Goal: Use online tool/utility: Utilize a website feature to perform a specific function

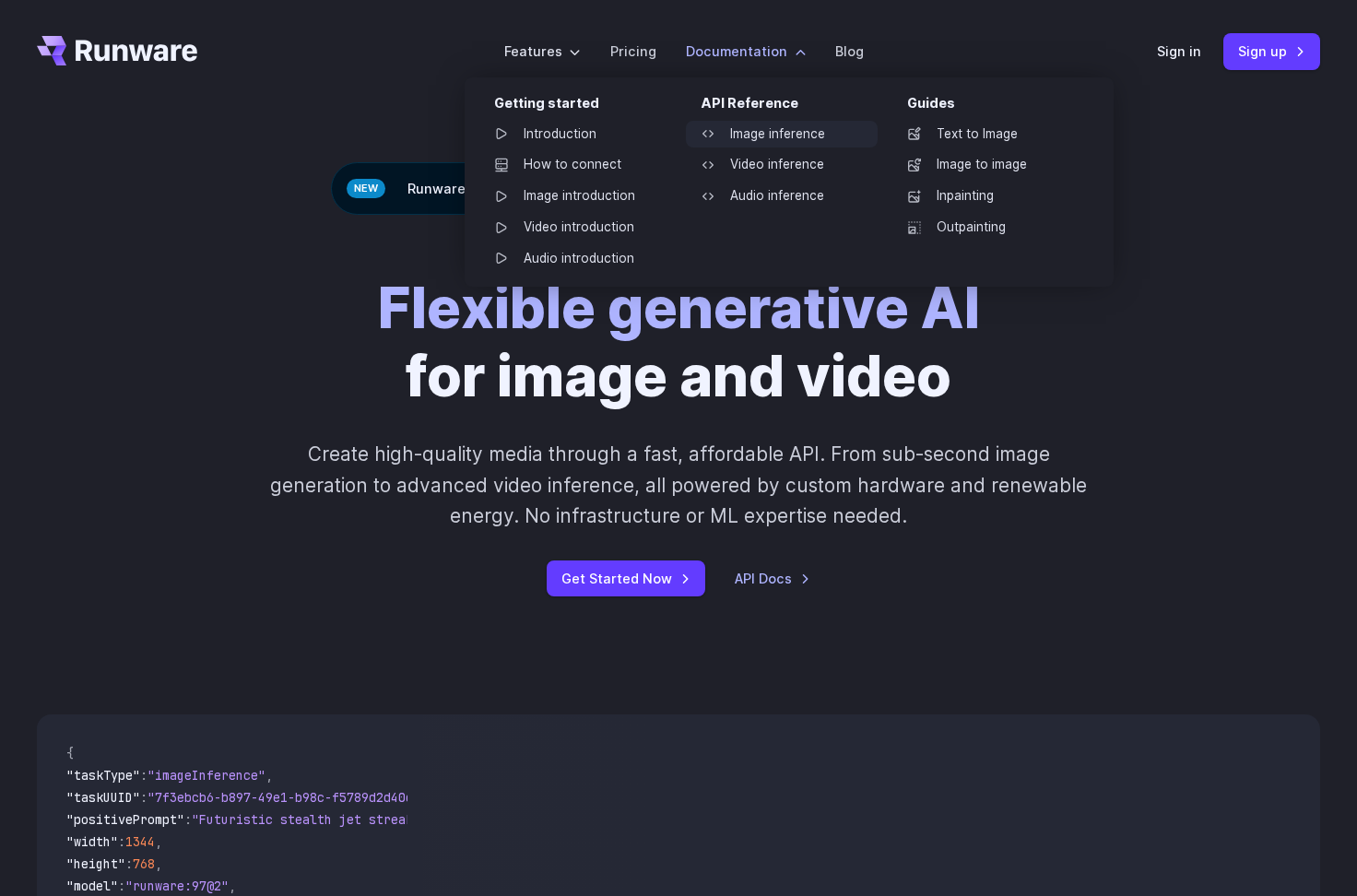
click at [743, 128] on link "Image inference" at bounding box center [781, 134] width 192 height 28
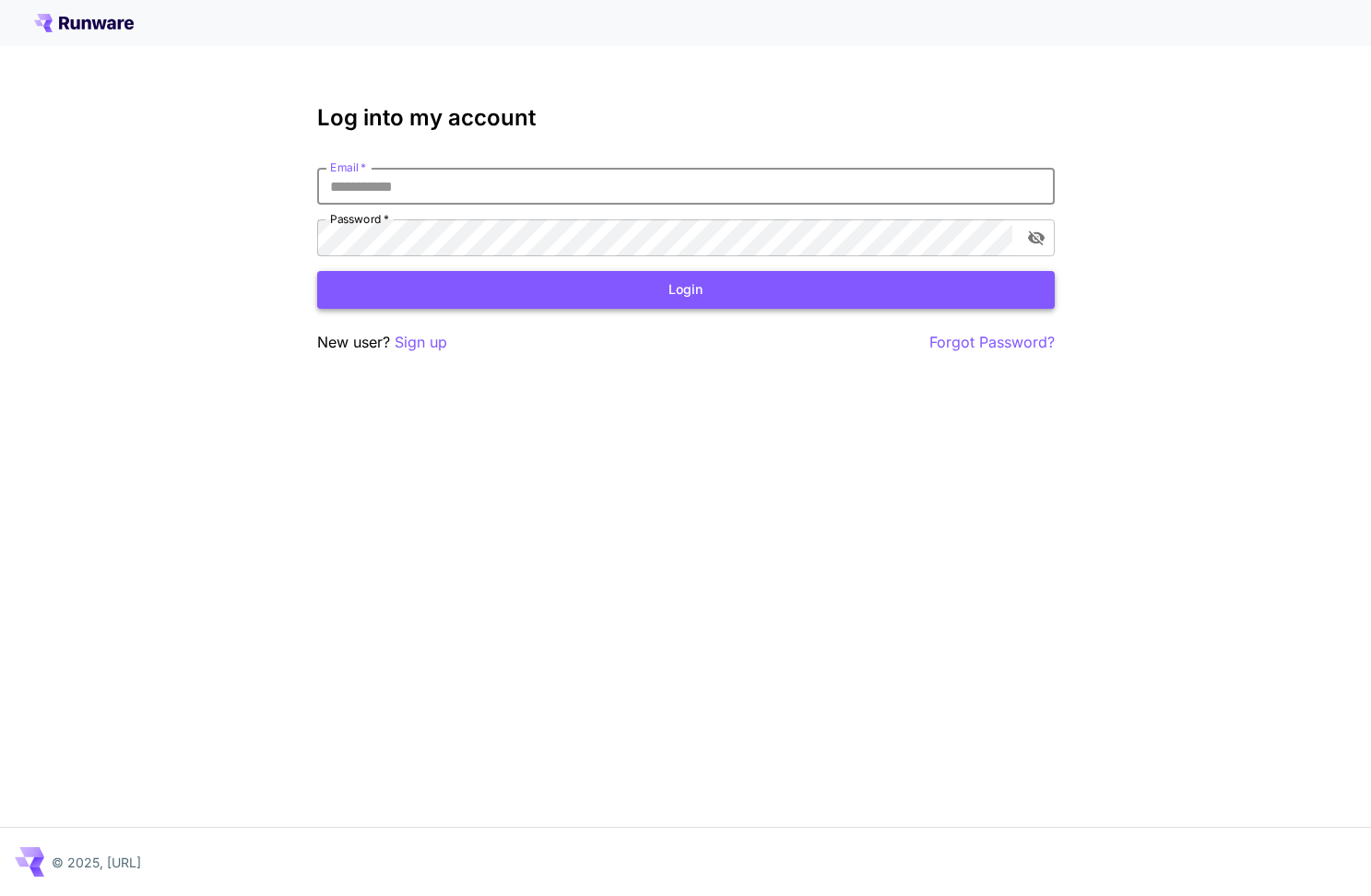
type input "**********"
click at [704, 295] on button "Login" at bounding box center [686, 290] width 738 height 38
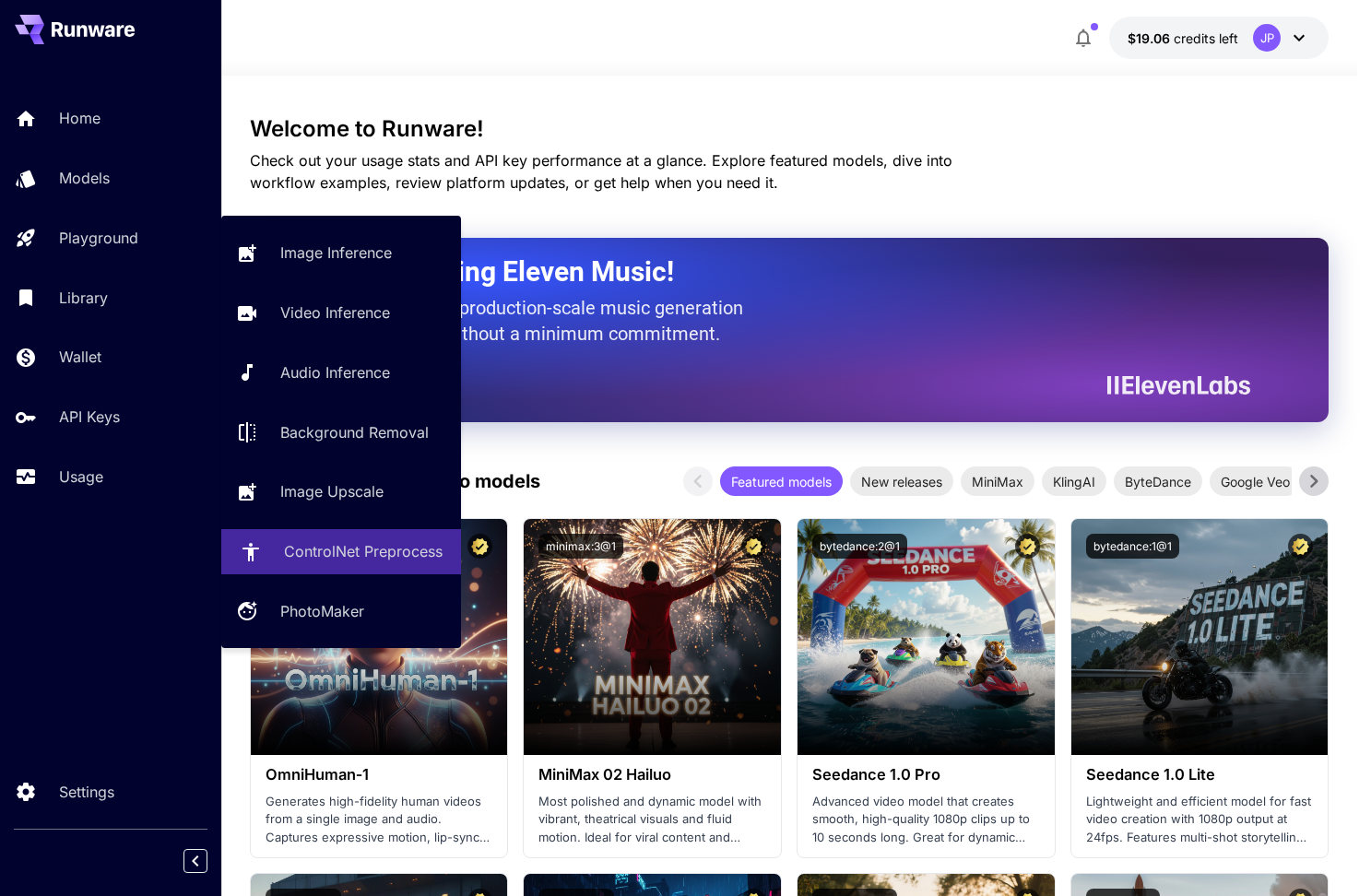
click at [340, 542] on p "ControlNet Preprocess" at bounding box center [363, 552] width 158 height 22
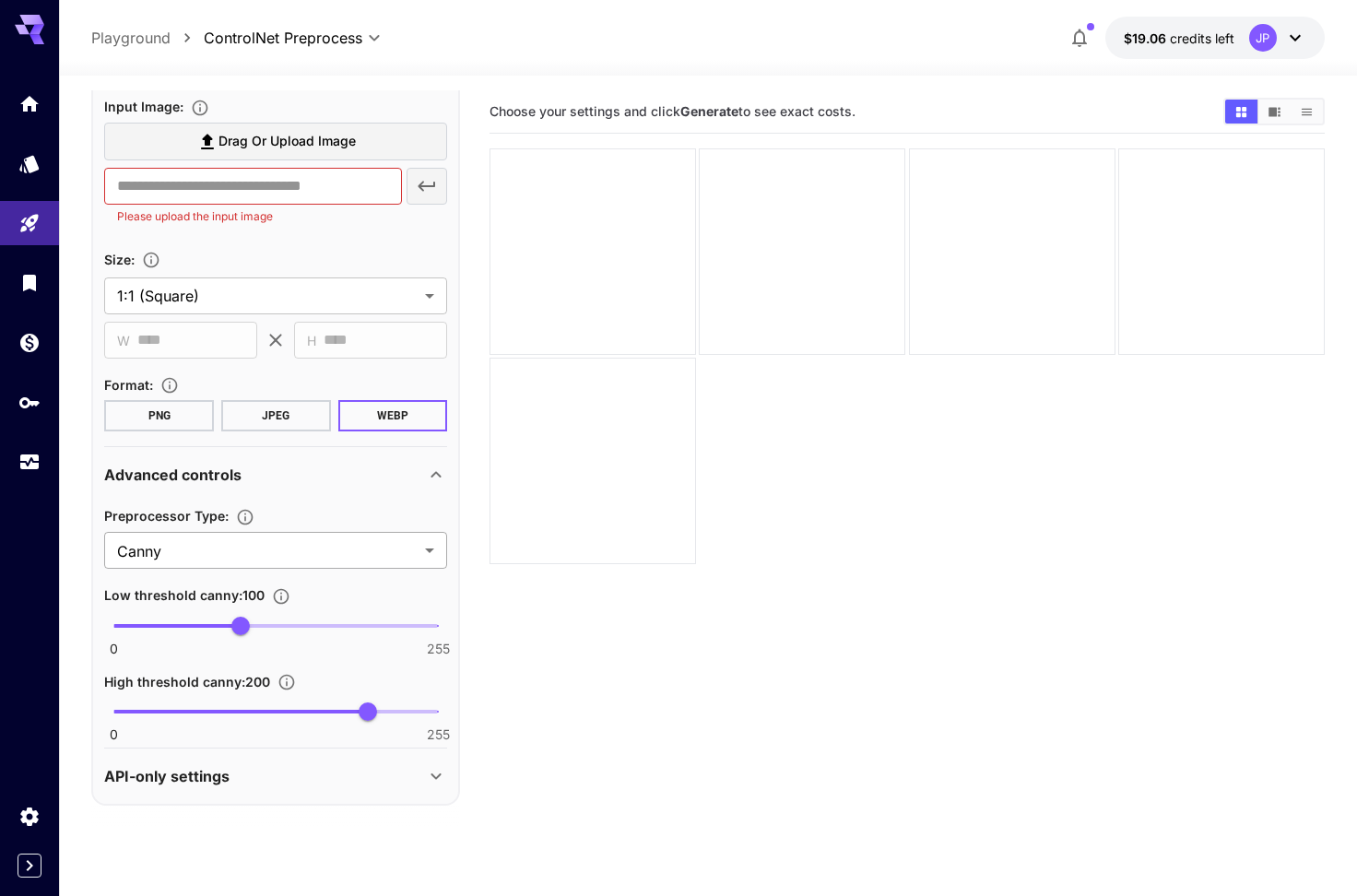
scroll to position [171, 0]
click at [350, 566] on body "**********" at bounding box center [685, 520] width 1371 height 1041
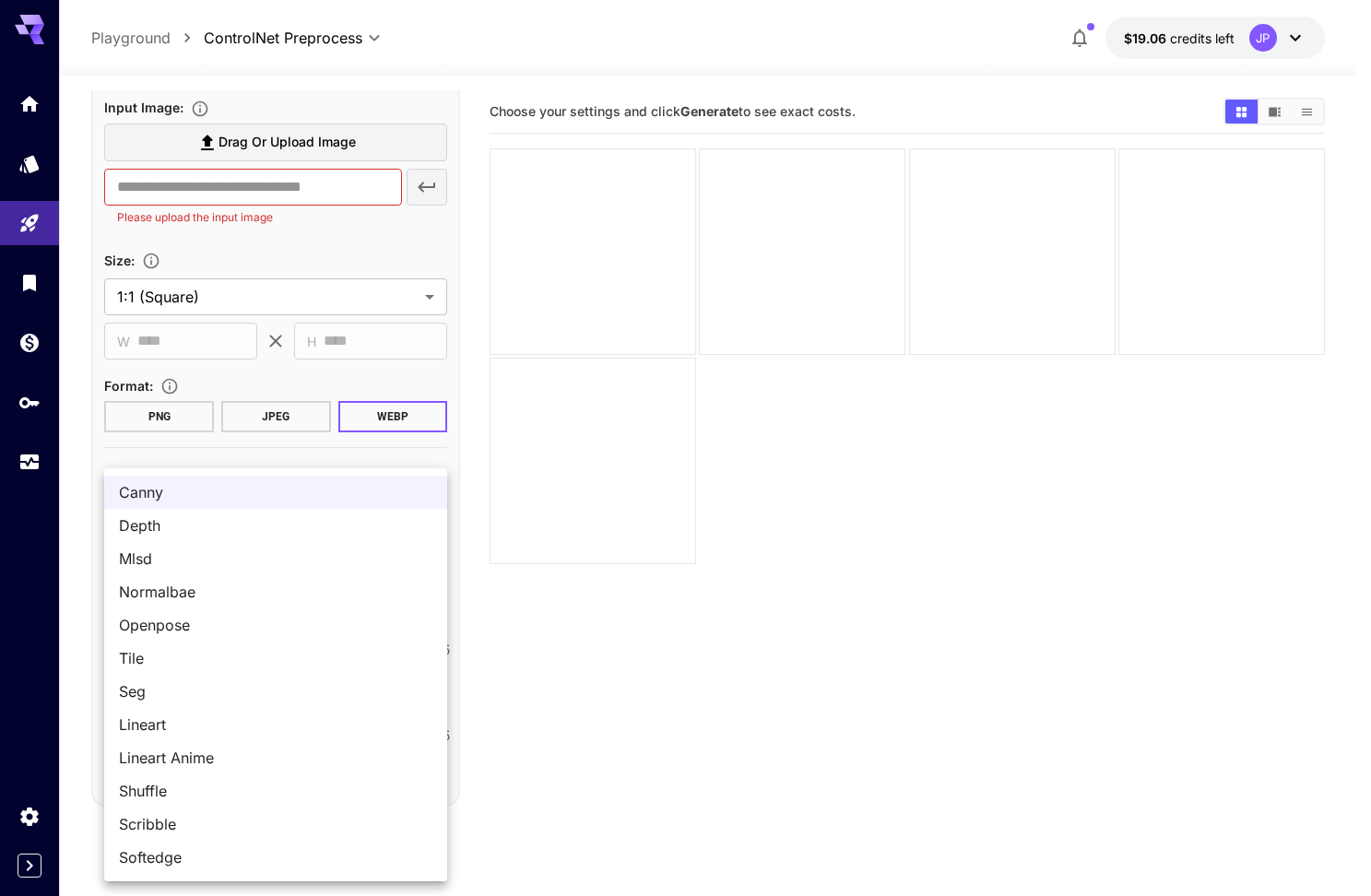
click at [630, 693] on div at bounding box center [685, 448] width 1371 height 896
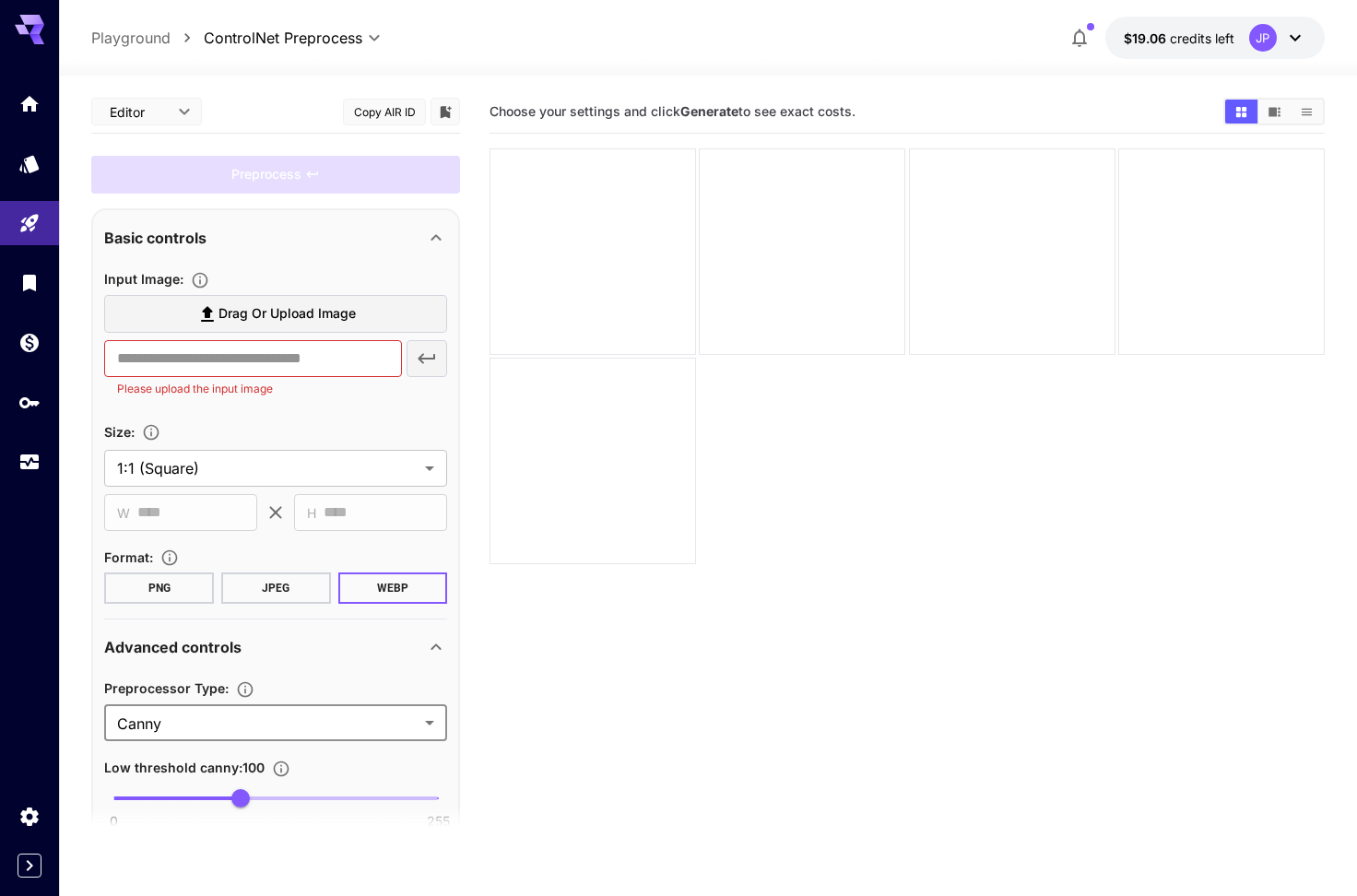
scroll to position [0, 0]
click at [297, 307] on span "Drag or upload image" at bounding box center [287, 314] width 137 height 23
click at [0, 0] on input "Drag or upload image" at bounding box center [0, 0] width 0 height 0
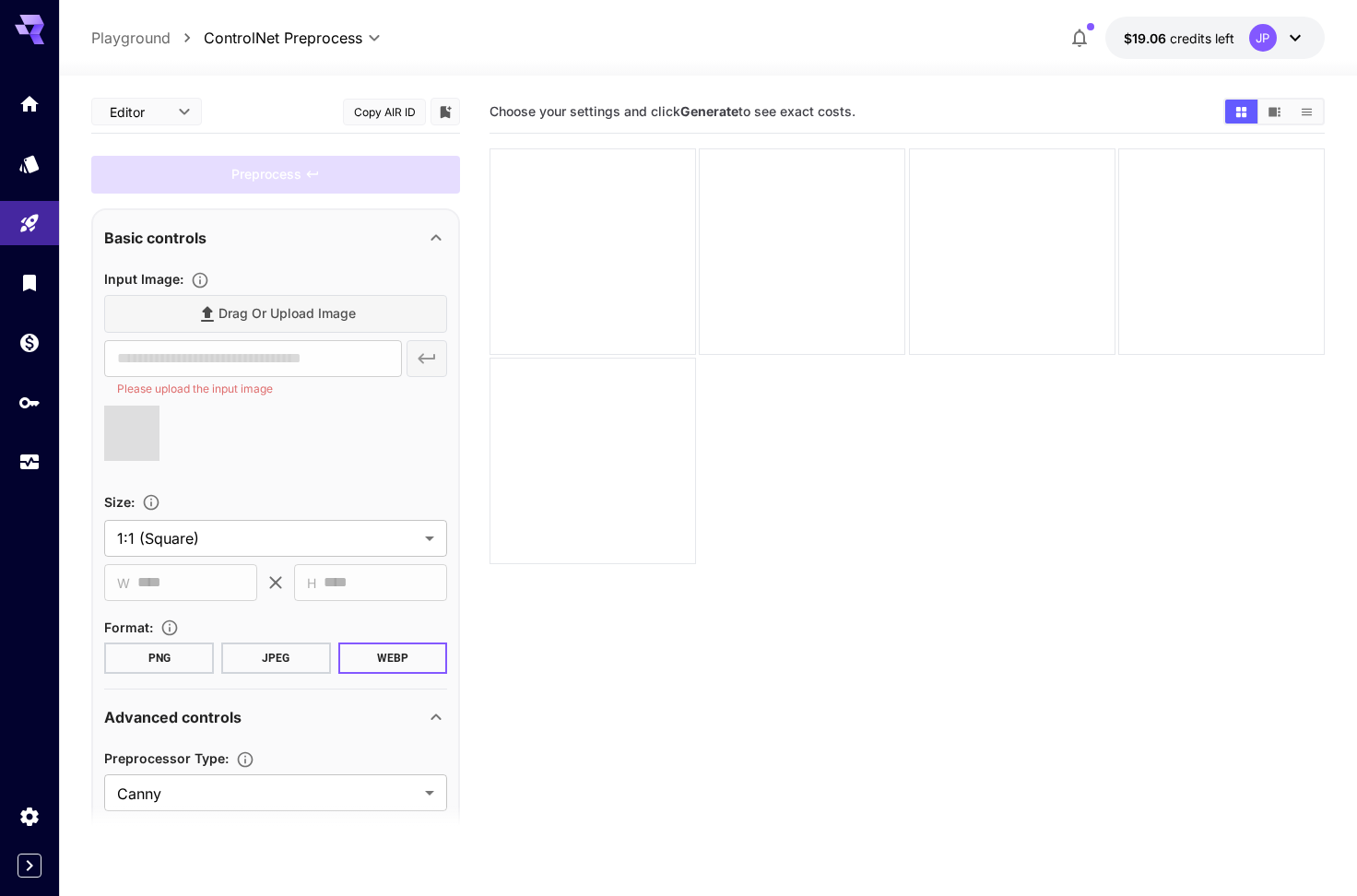
type input "**********"
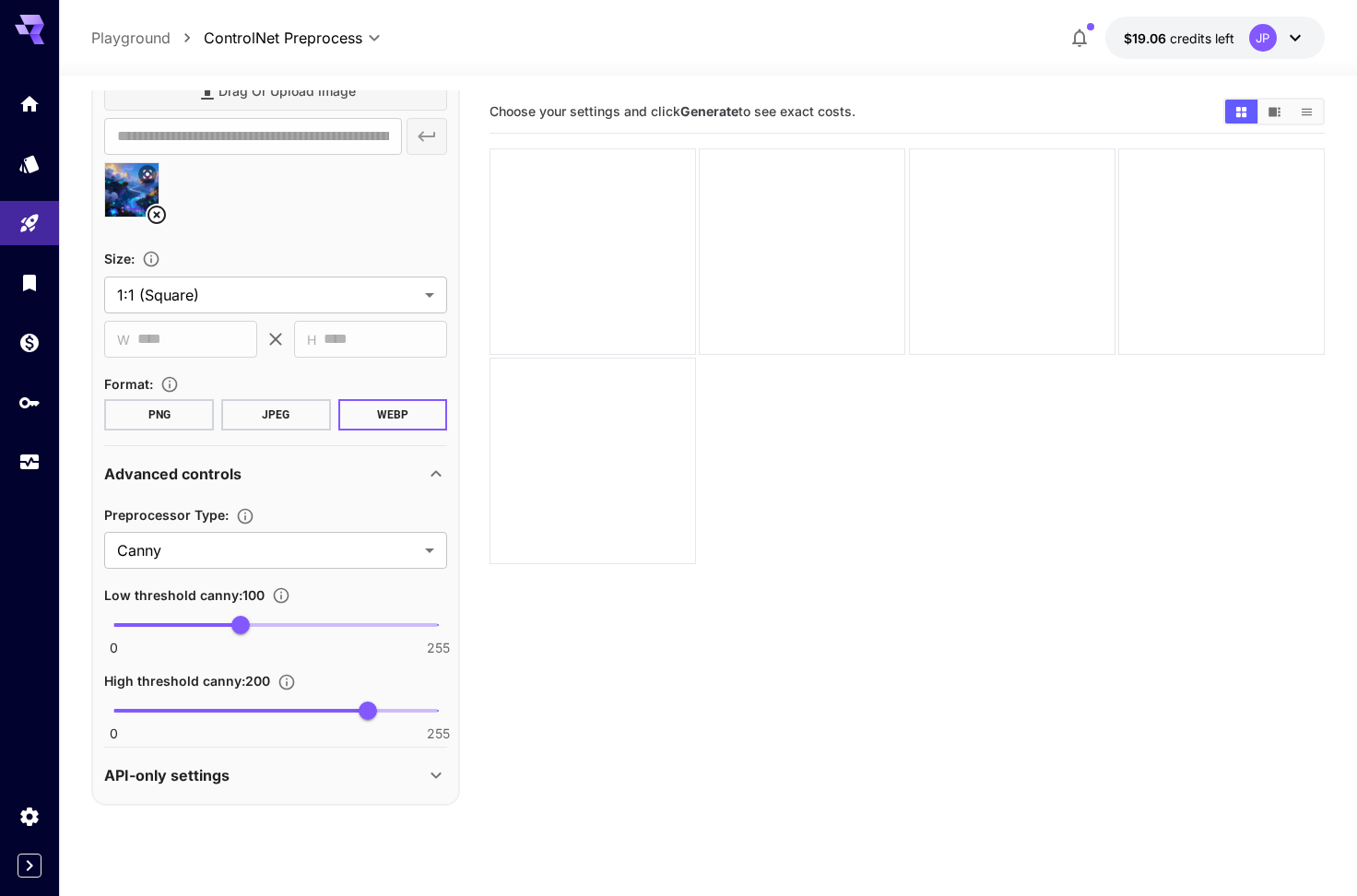
scroll to position [221, 0]
click at [340, 284] on body "**********" at bounding box center [678, 520] width 1357 height 1041
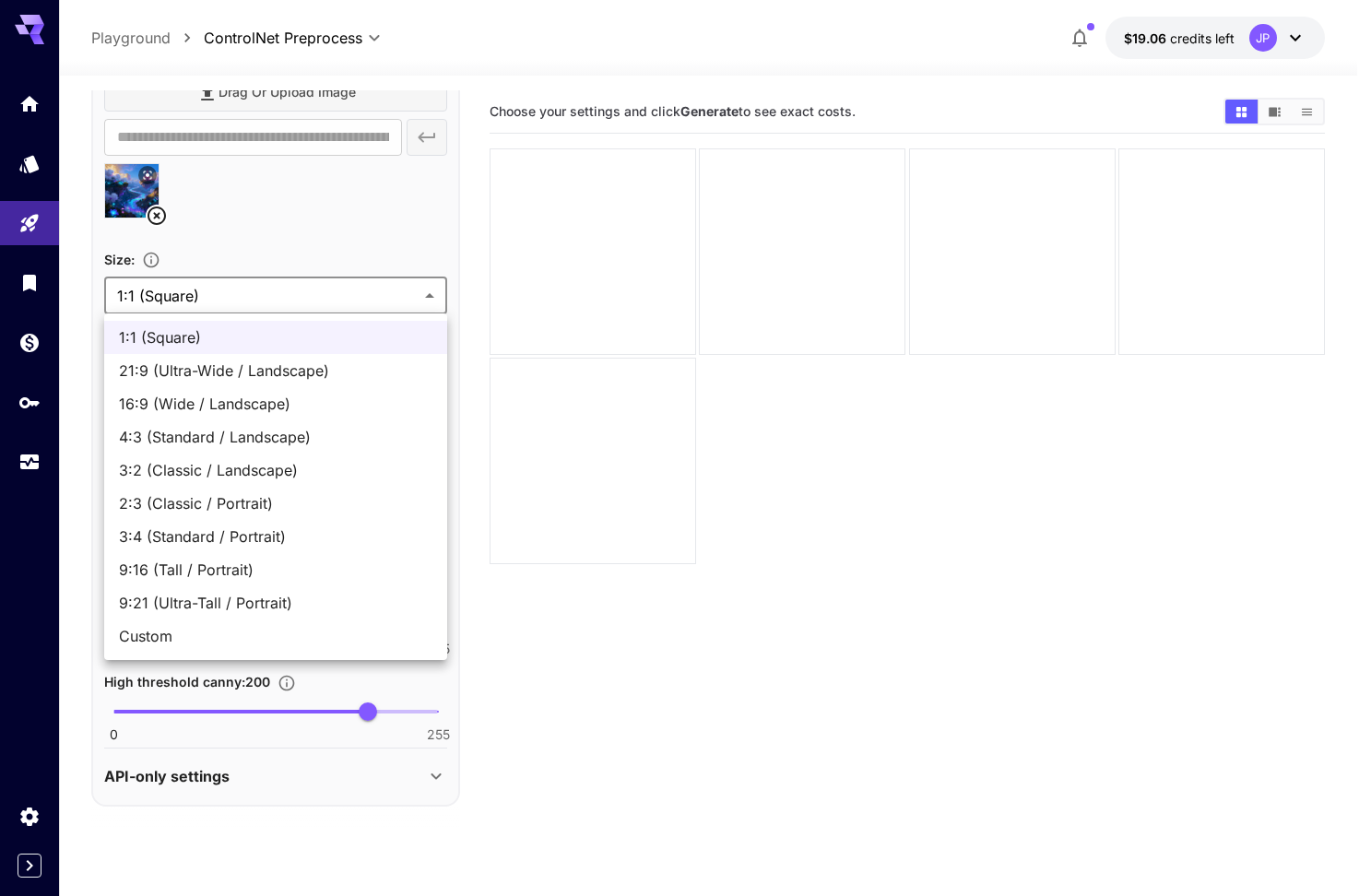
click at [339, 235] on div at bounding box center [685, 448] width 1371 height 896
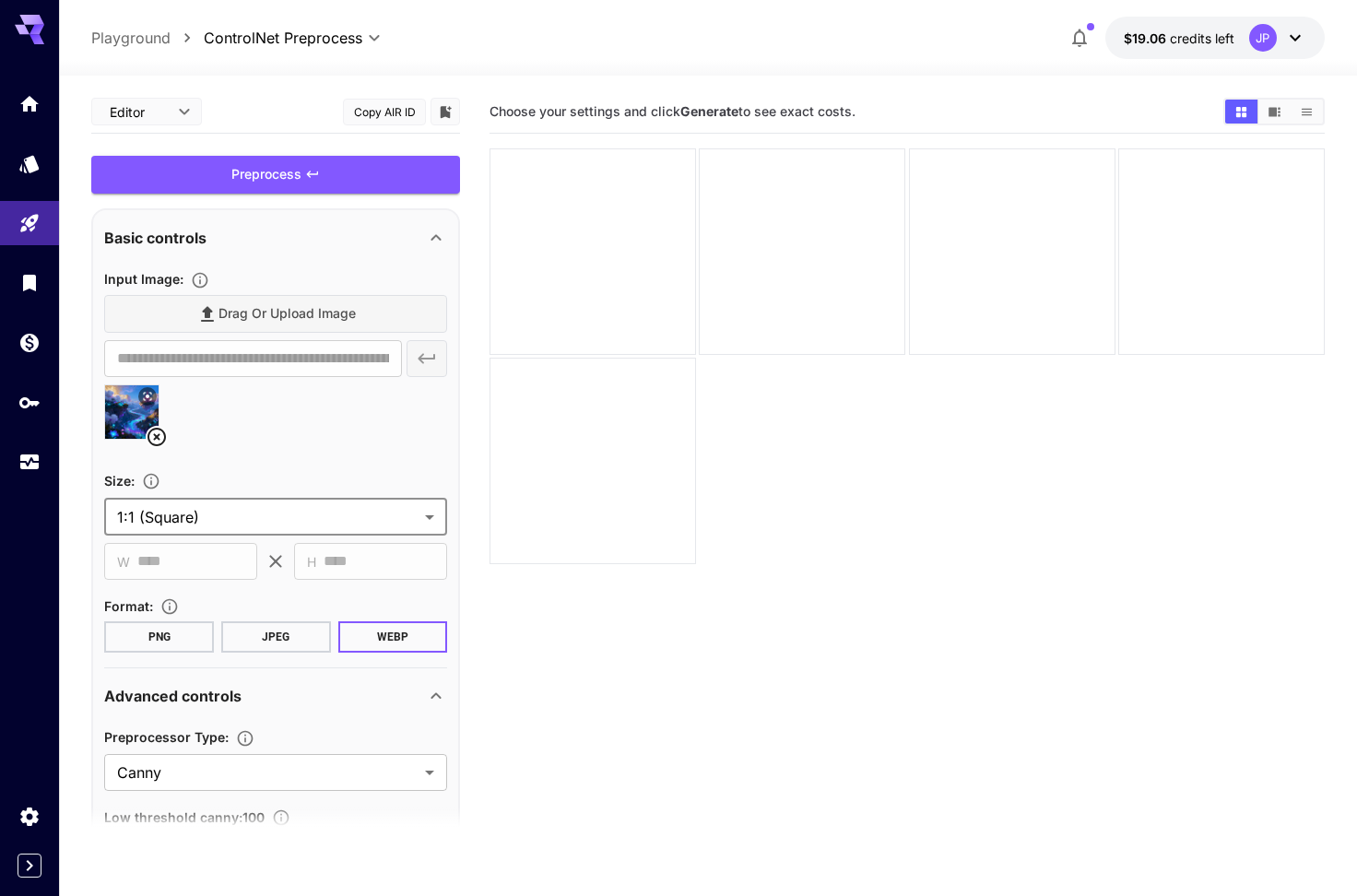
scroll to position [0, 0]
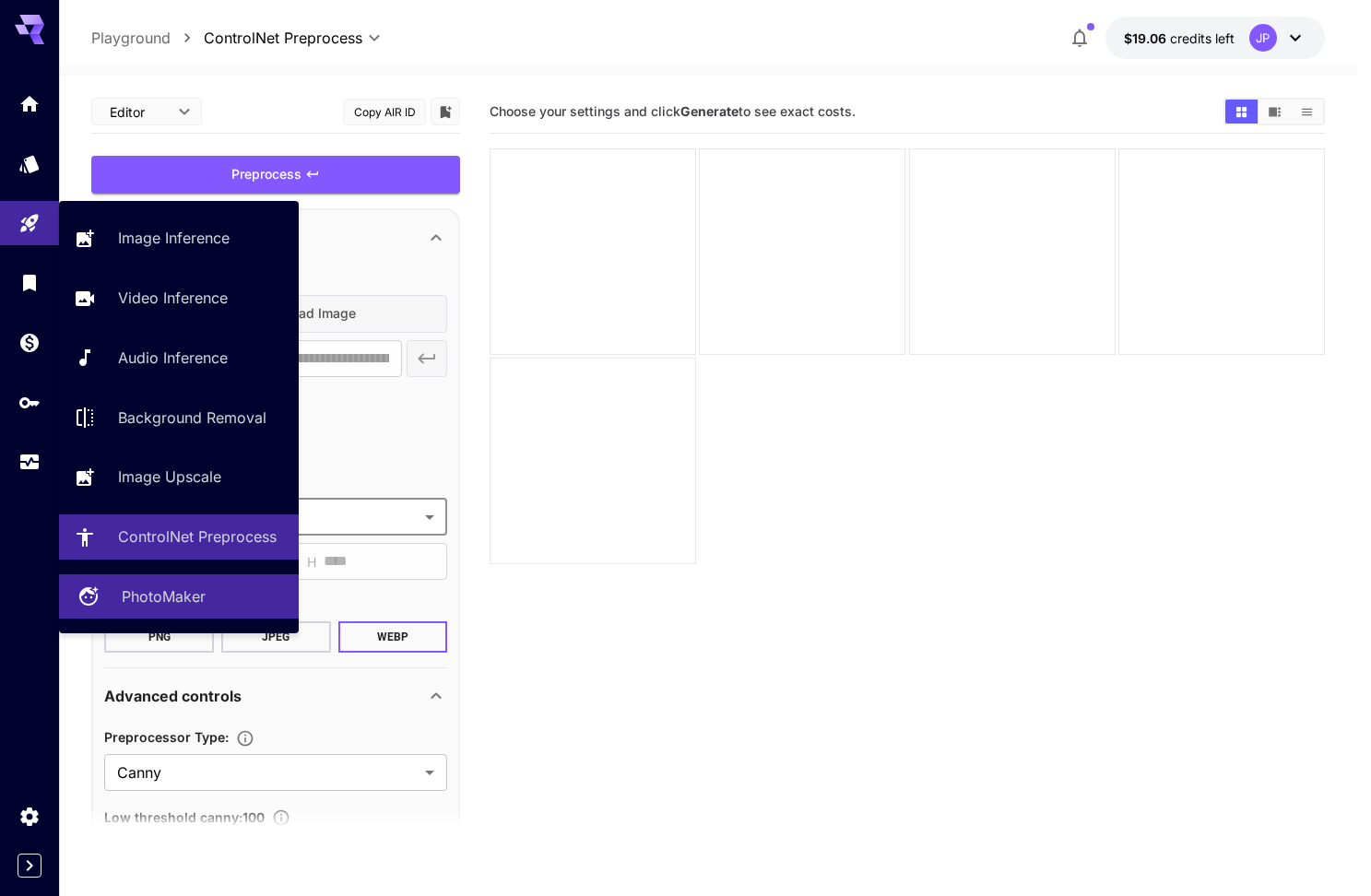
click at [194, 589] on p "PhotoMaker" at bounding box center [163, 596] width 84 height 22
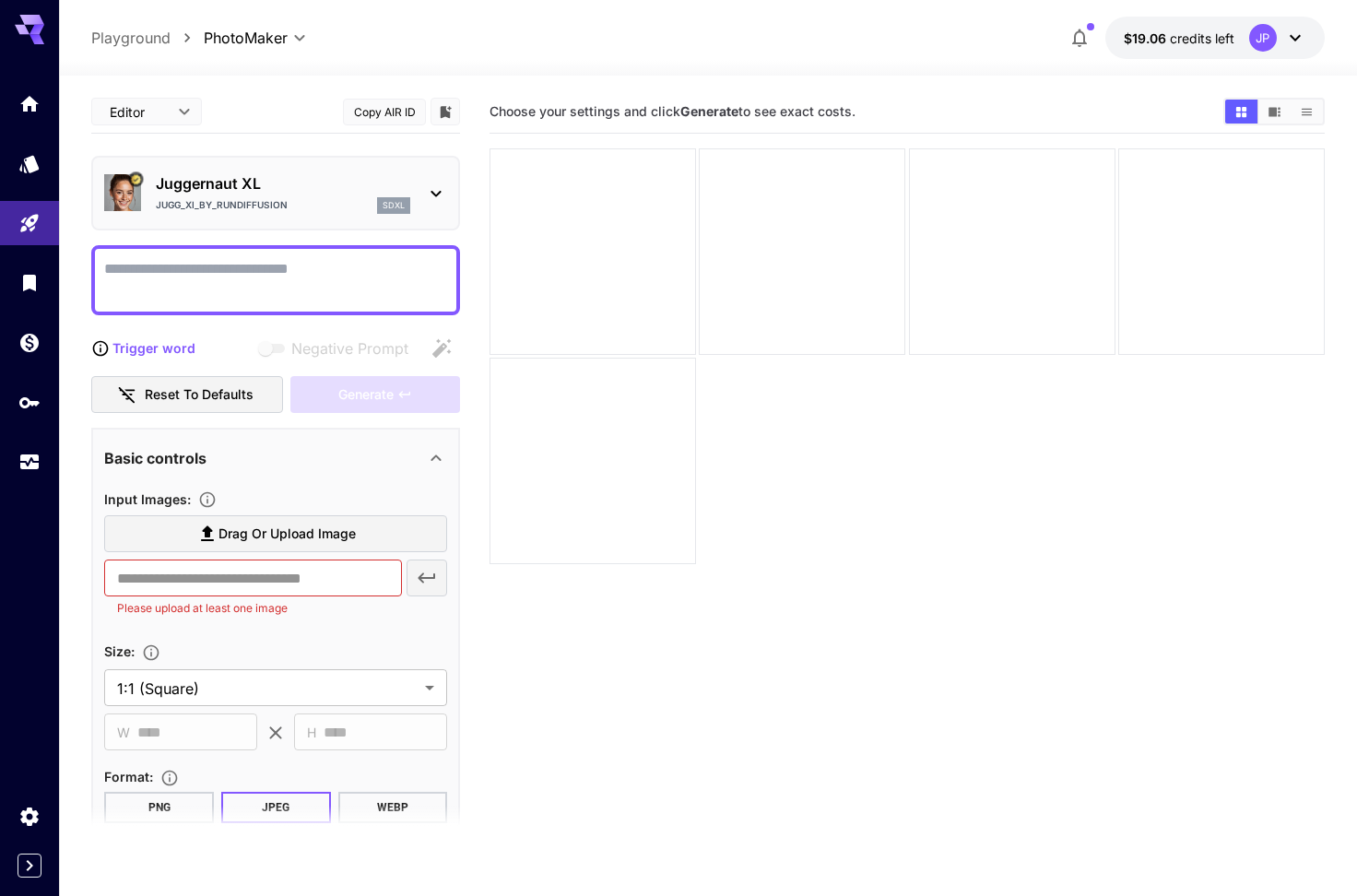
click at [282, 211] on p "Jugg_XI_by_RunDiffusion" at bounding box center [221, 205] width 131 height 14
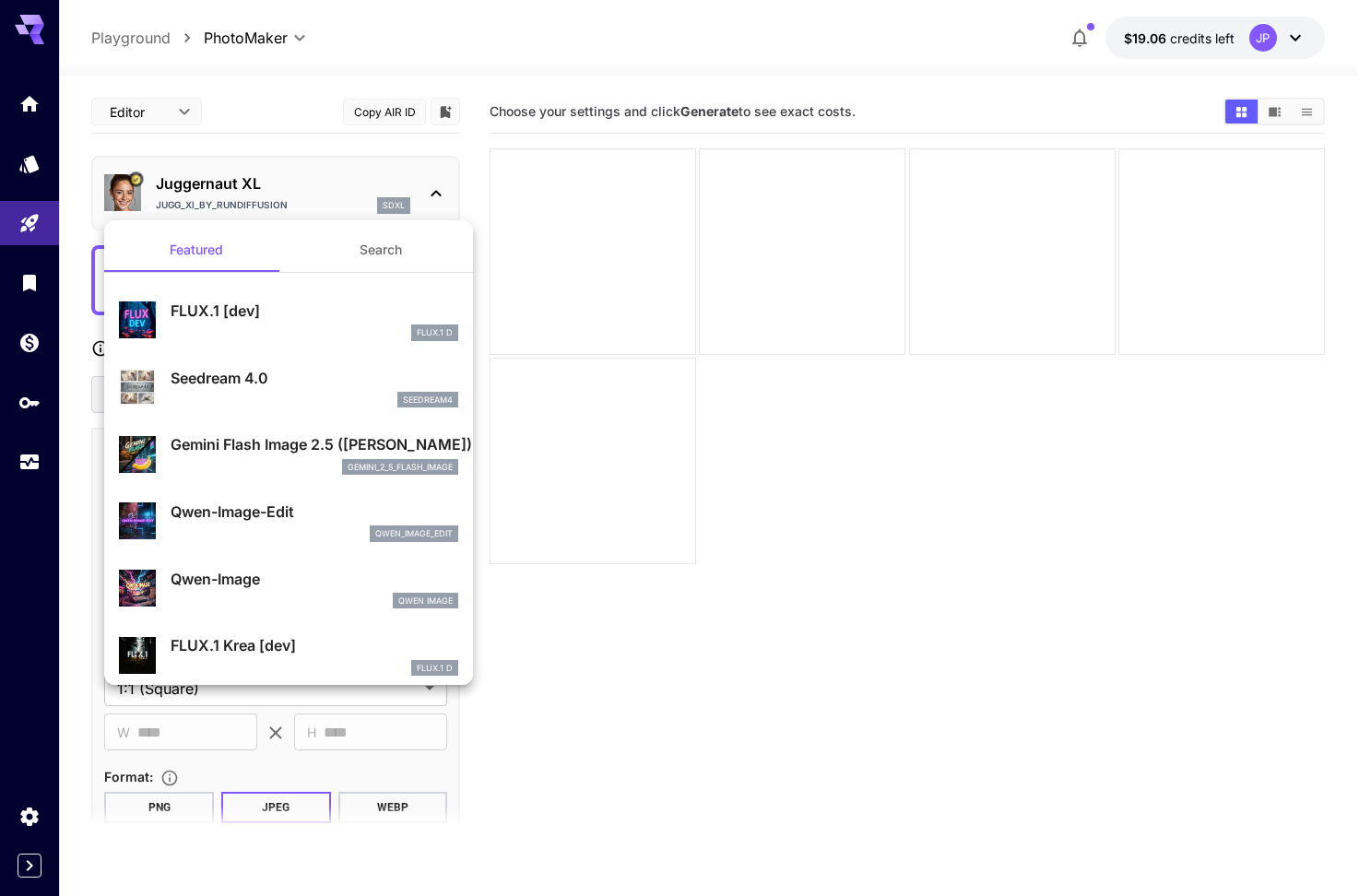
click at [761, 516] on div at bounding box center [685, 448] width 1371 height 896
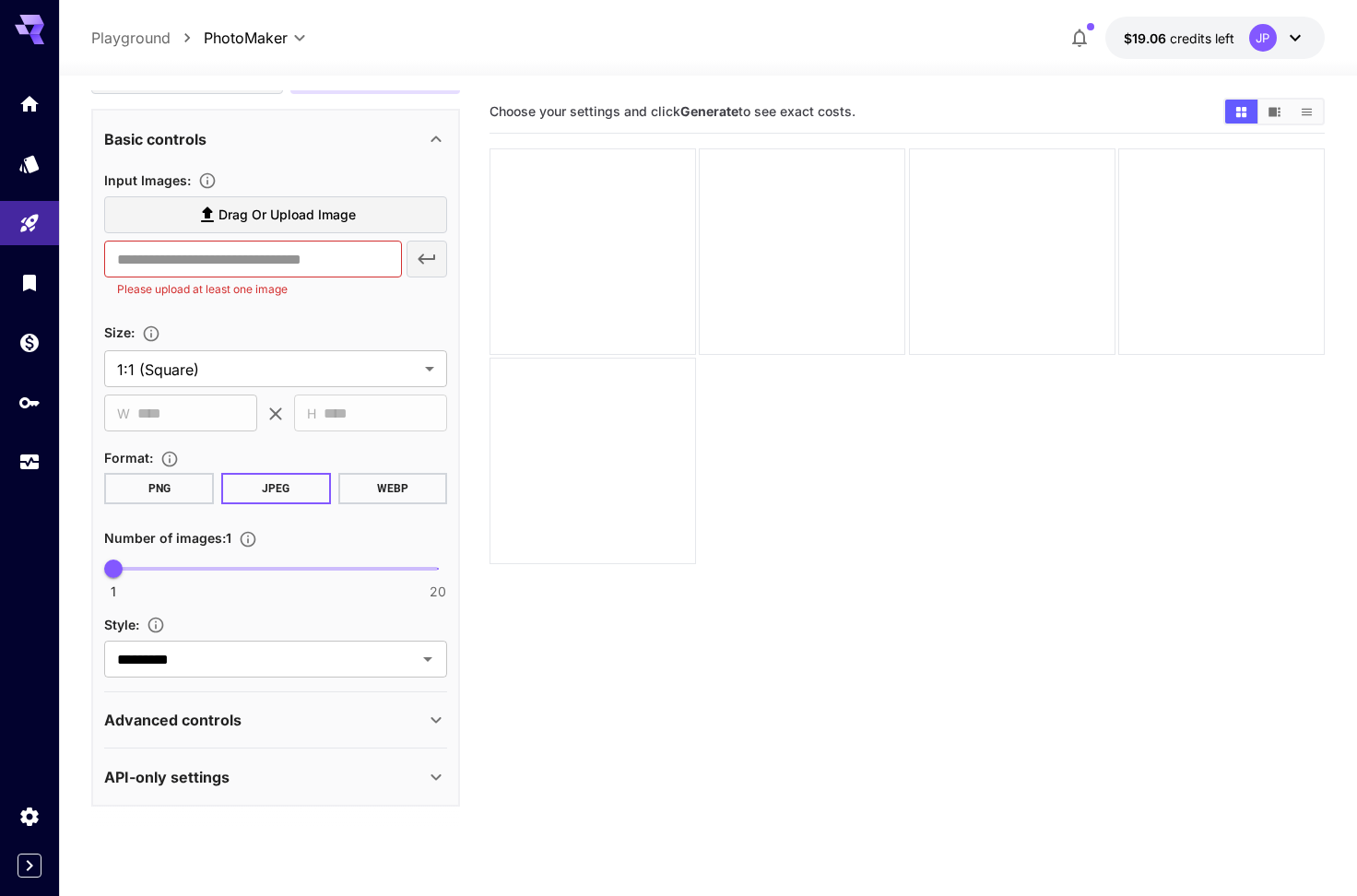
scroll to position [318, 0]
click at [268, 693] on section "Advanced controls Seed : ​ Scheduler : ******* ​ Steps : 20 1 50 20 Strength : …" at bounding box center [276, 721] width 342 height 56
click at [268, 661] on input "*********" at bounding box center [248, 660] width 278 height 26
click at [490, 732] on section "Choose your settings and click Generate to see exact costs." at bounding box center [907, 539] width 835 height 896
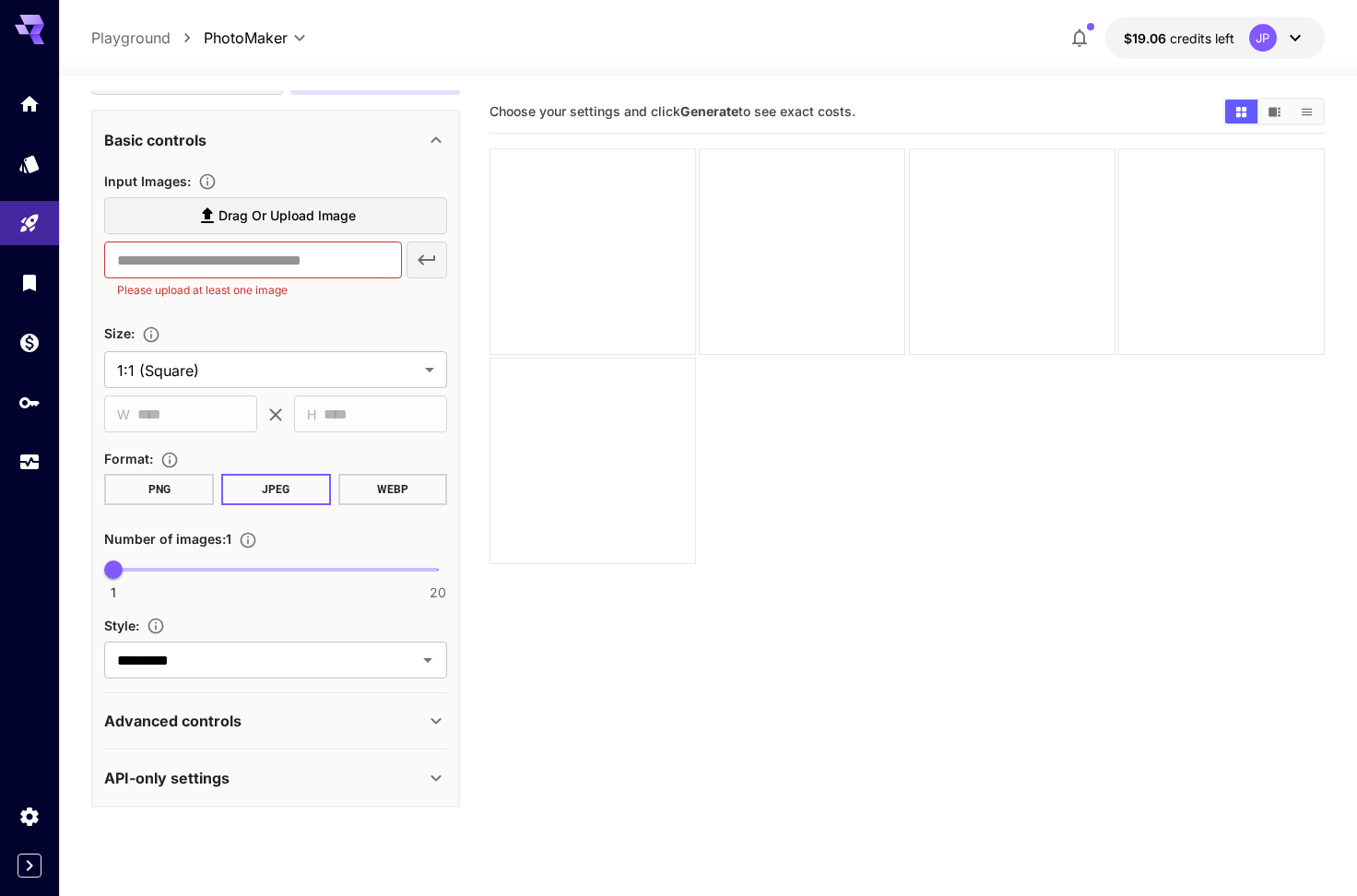
click at [383, 711] on div "Advanced controls" at bounding box center [265, 721] width 321 height 22
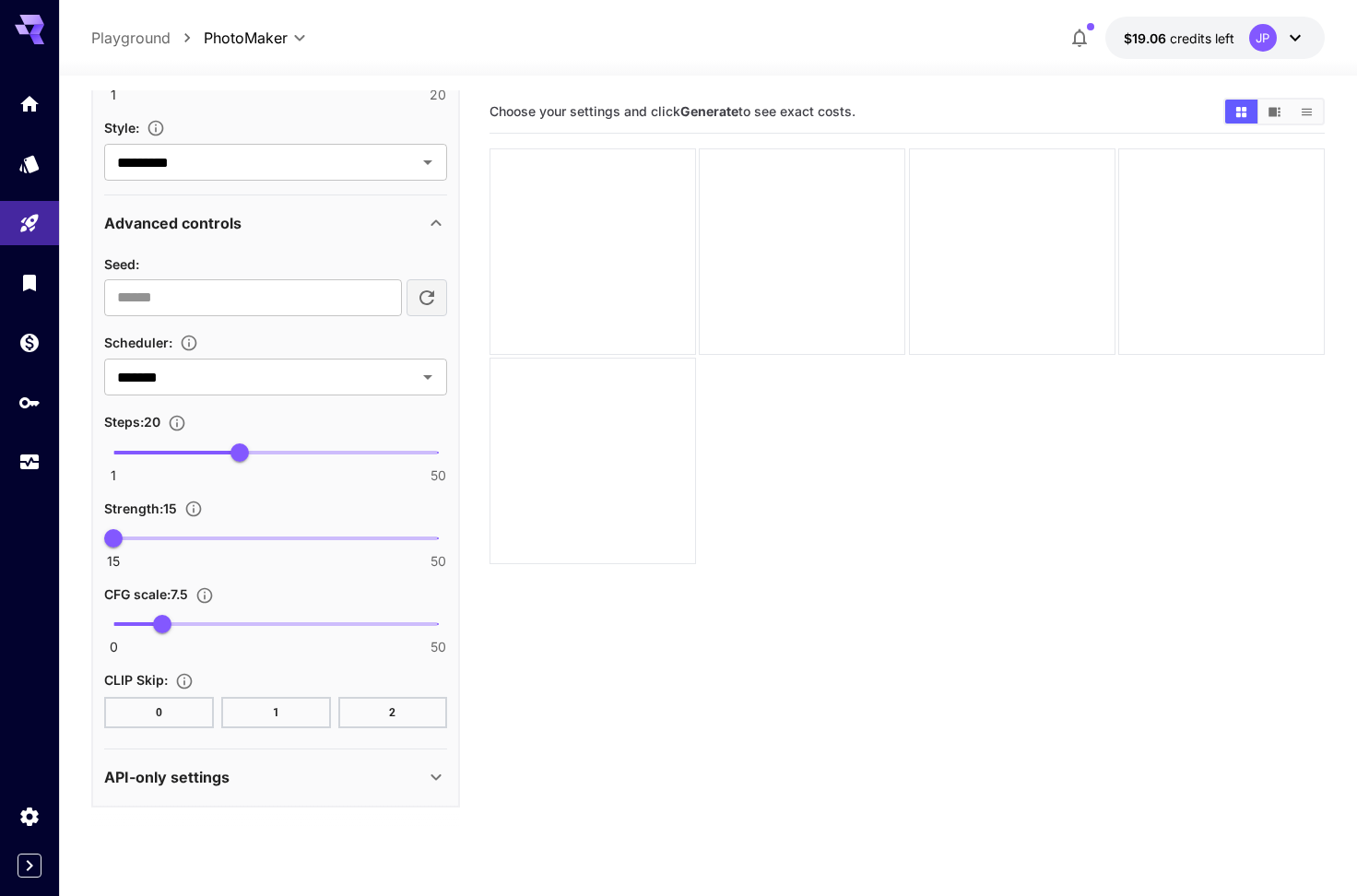
scroll to position [815, 0]
click at [328, 799] on section "API-only settings Display Cost : Display cost in response Output Quality : 85 2…" at bounding box center [276, 778] width 342 height 57
click at [306, 767] on div "API-only settings" at bounding box center [265, 778] width 321 height 22
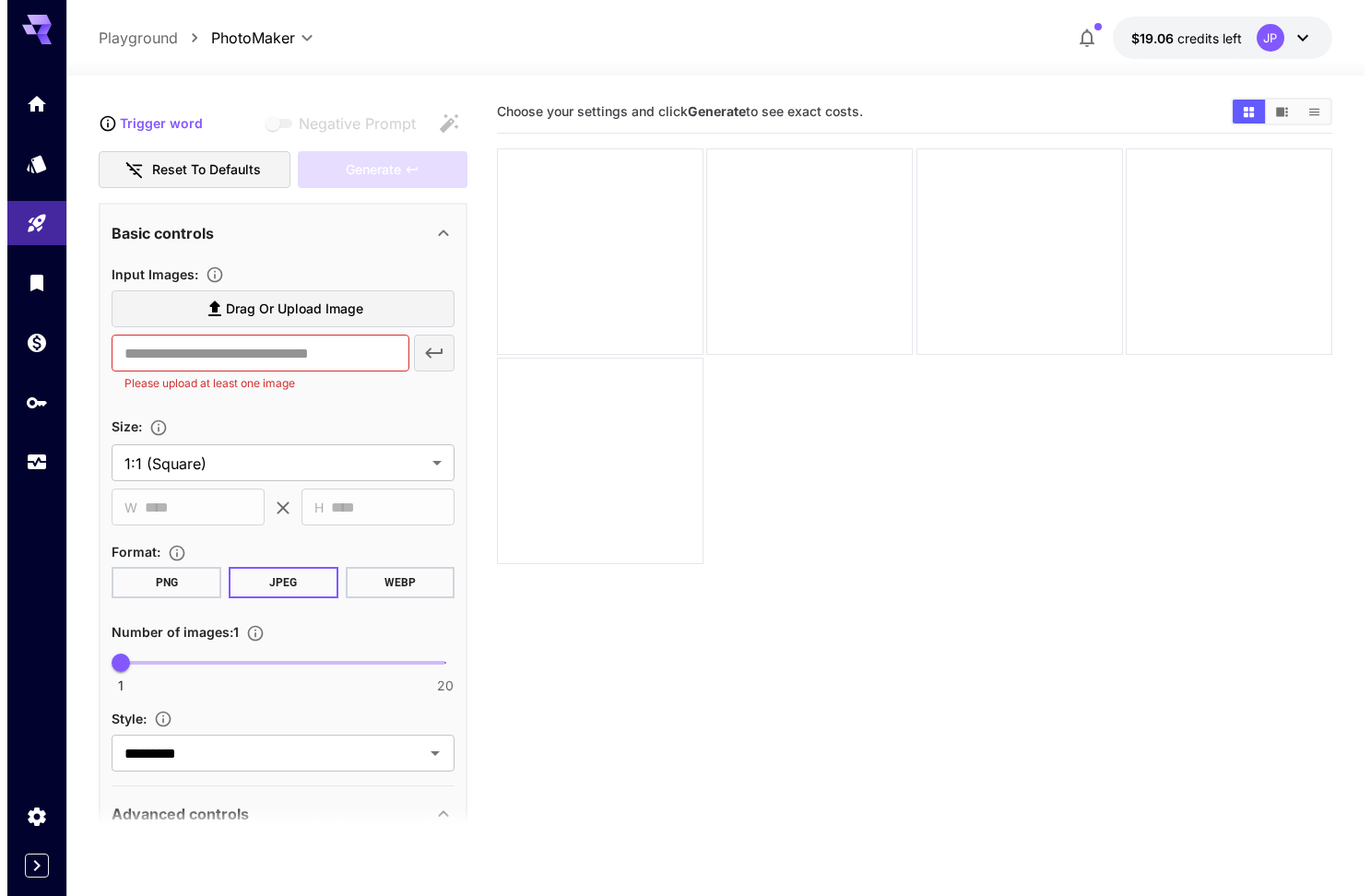
scroll to position [93, 0]
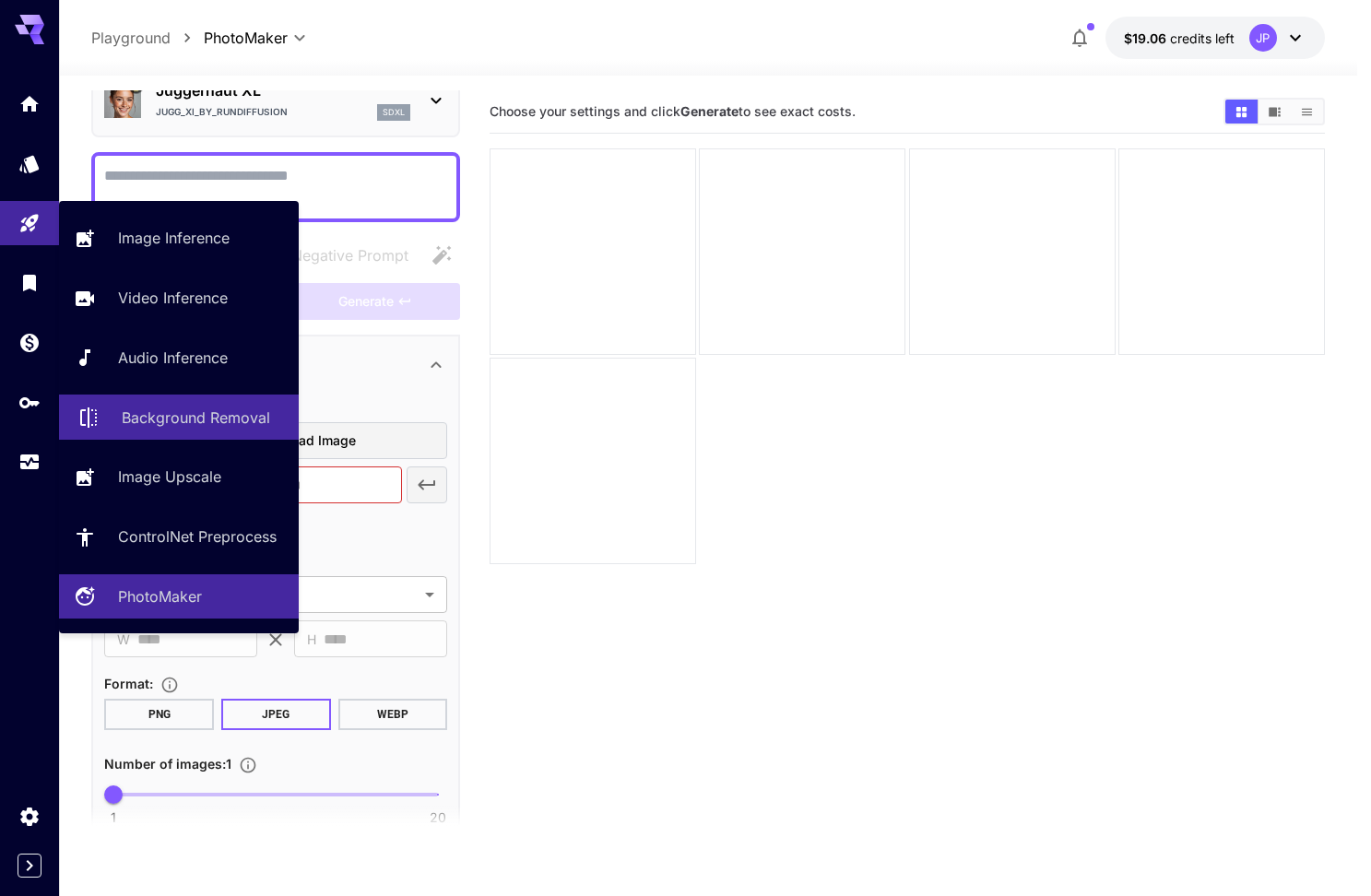
click at [166, 406] on p "Background Removal" at bounding box center [195, 417] width 148 height 22
type input "**********"
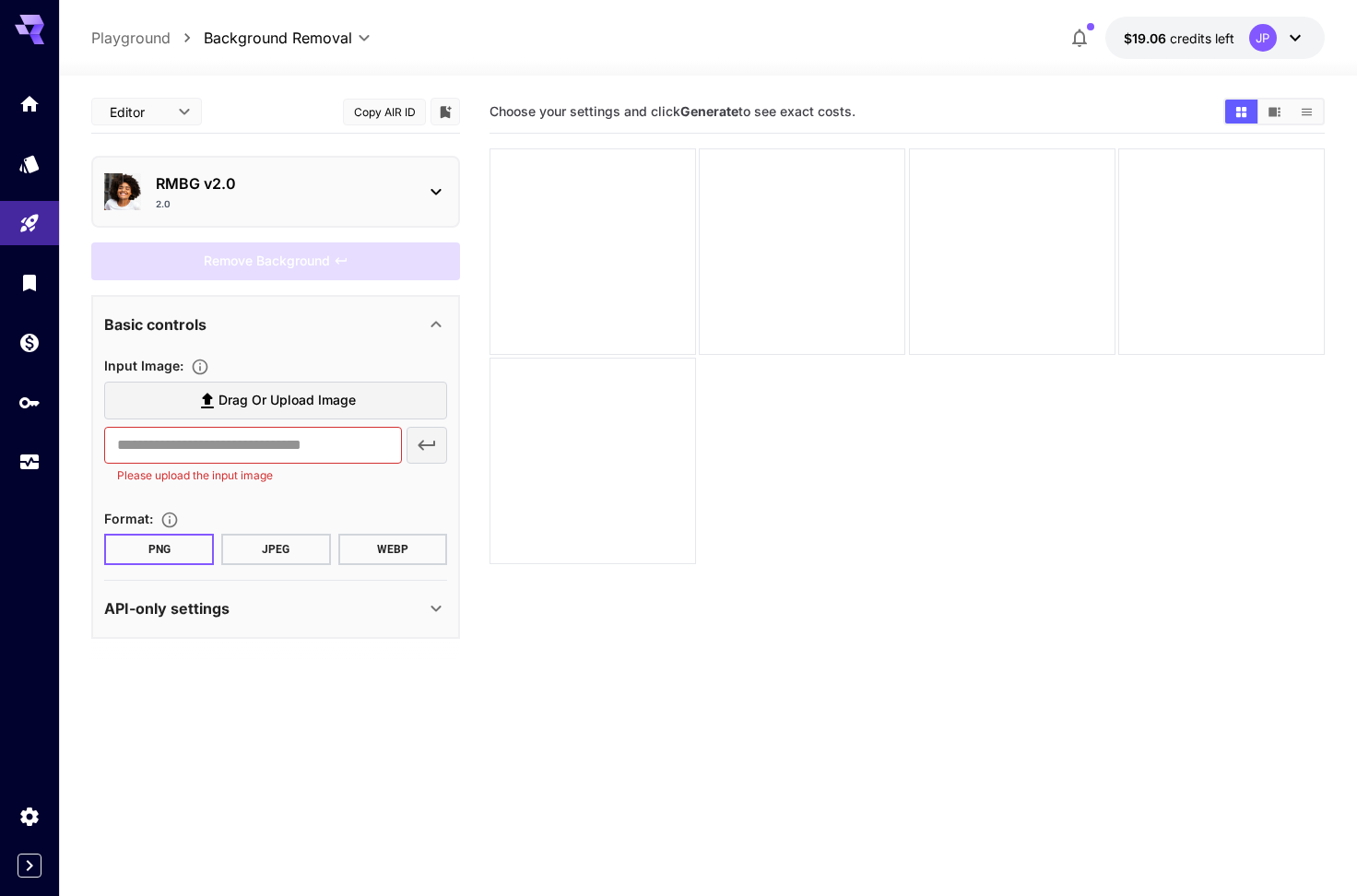
click at [380, 206] on div "2.0" at bounding box center [282, 204] width 255 height 14
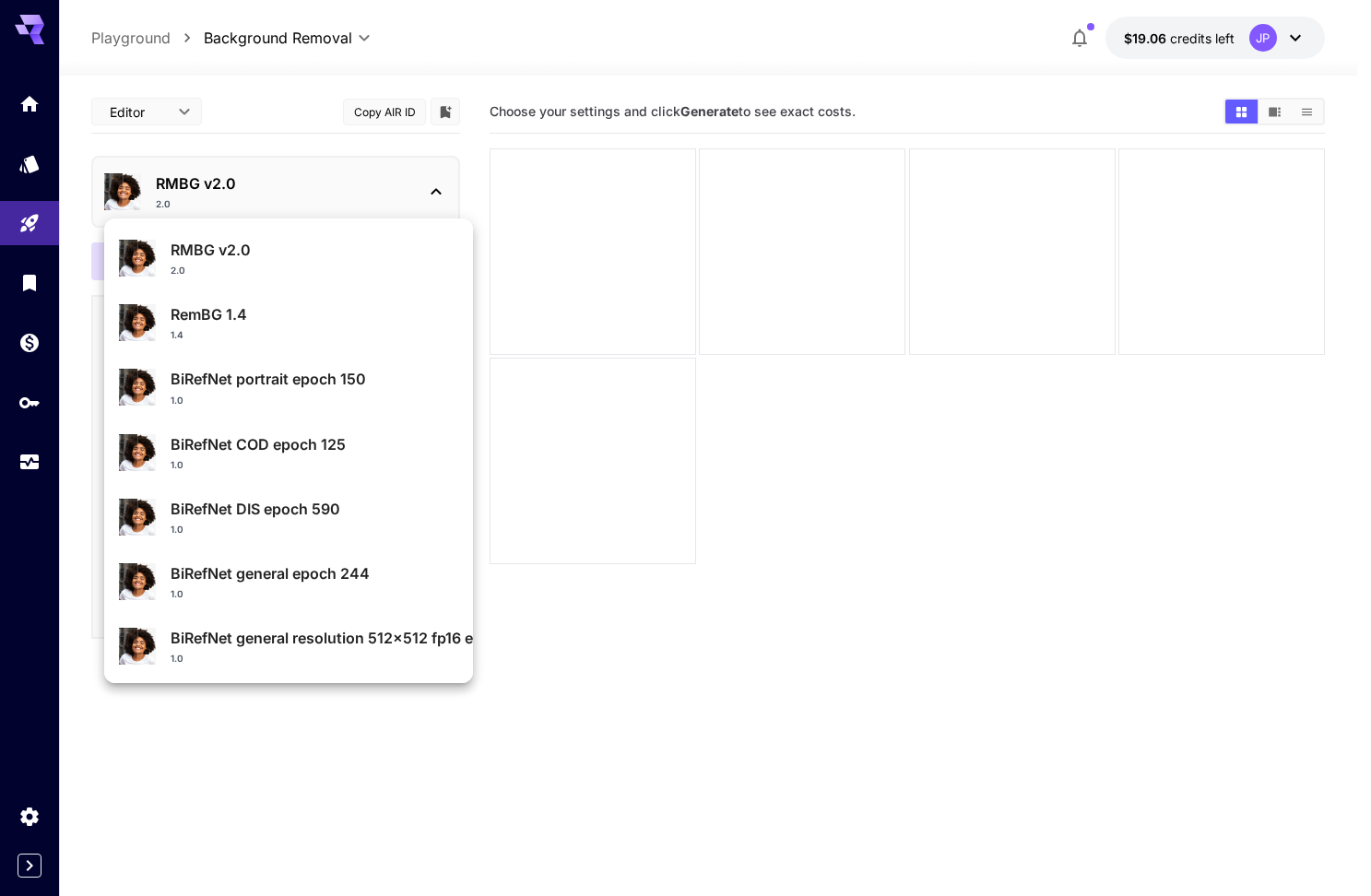
scroll to position [-4, 0]
click at [251, 241] on div "RMBG v2.0 2.0" at bounding box center [288, 258] width 339 height 54
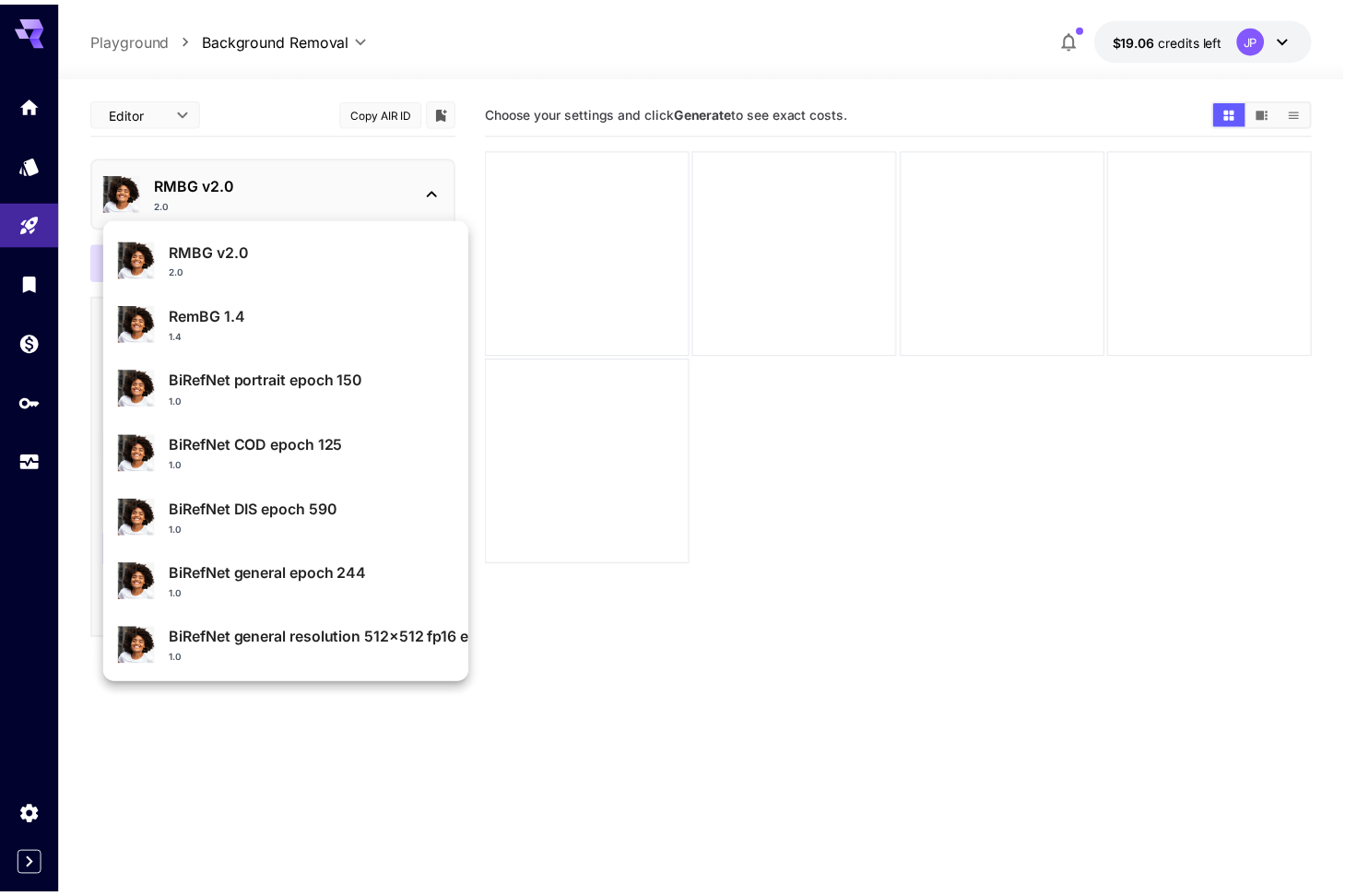
scroll to position [0, 0]
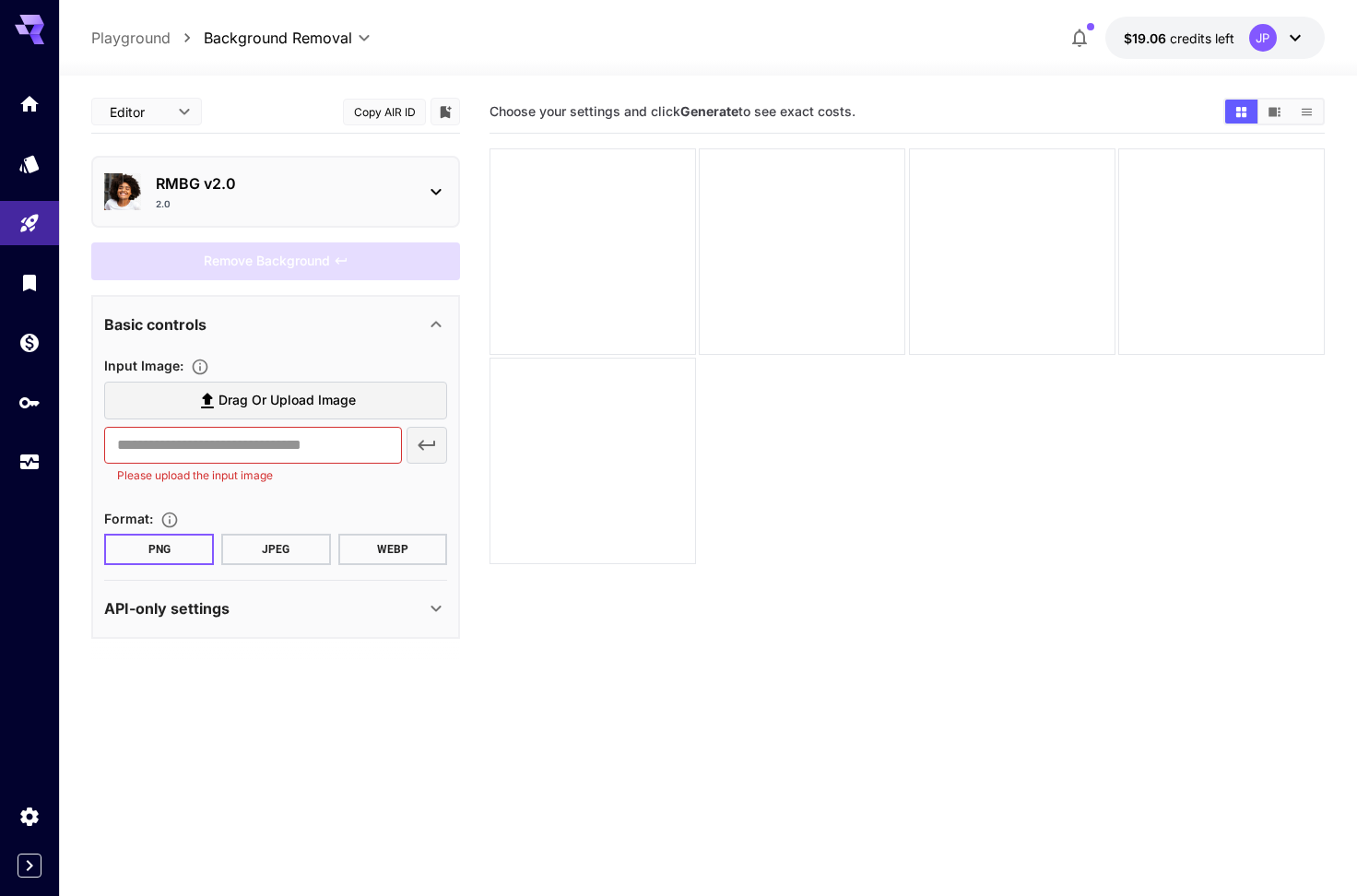
click at [129, 194] on img at bounding box center [123, 192] width 37 height 37
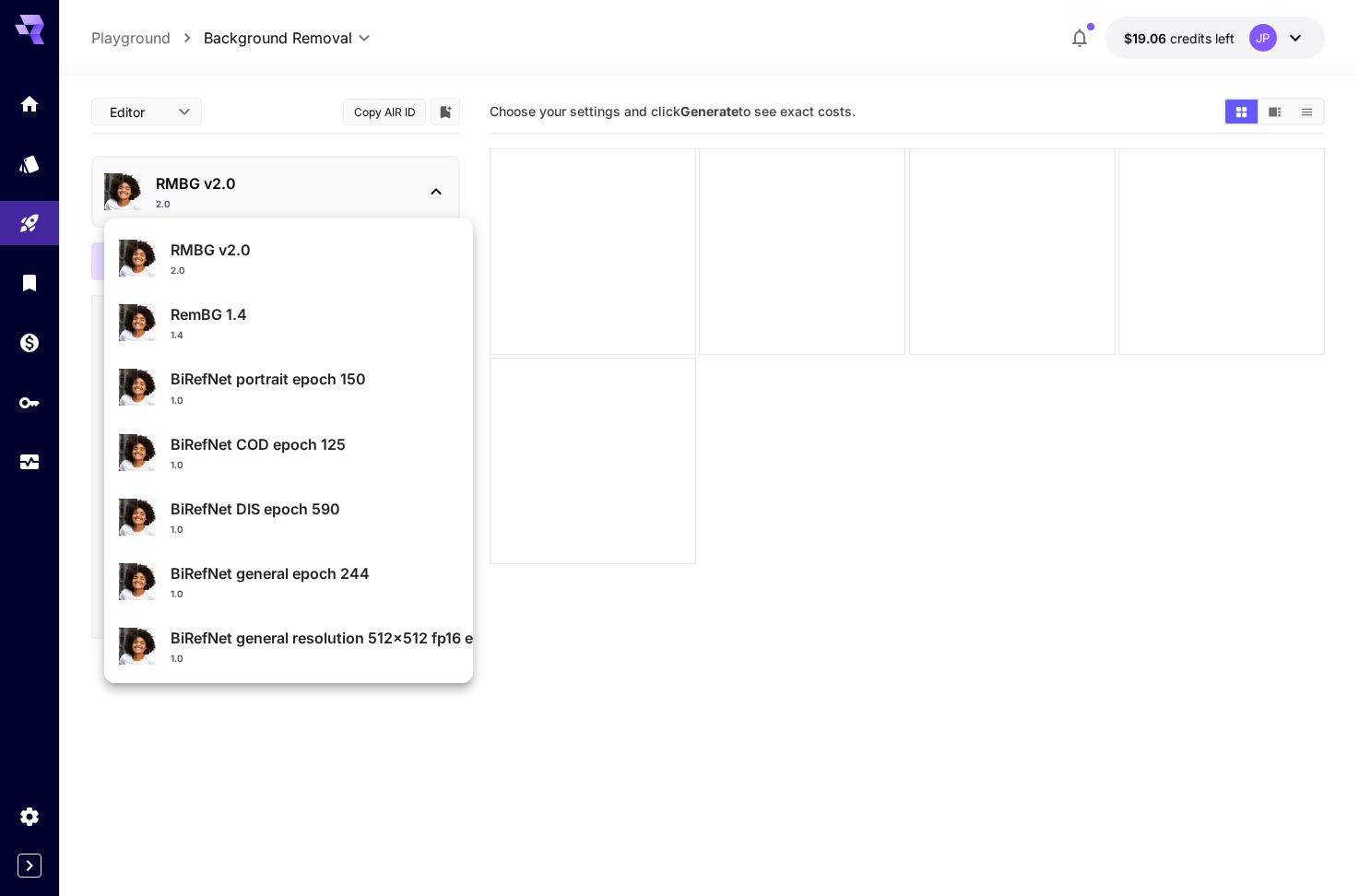
click at [659, 648] on div at bounding box center [685, 448] width 1371 height 896
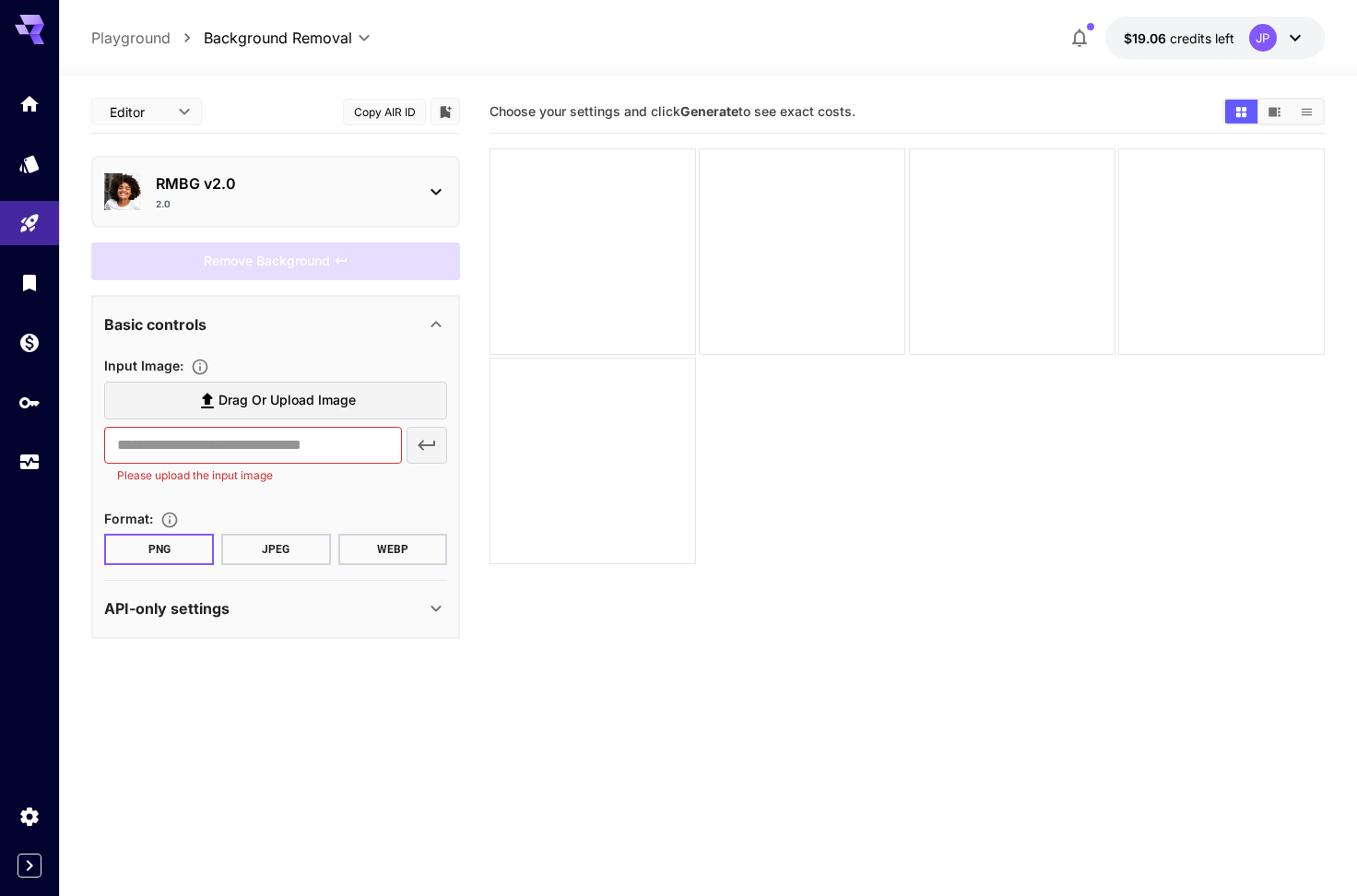
click at [280, 192] on p "RMBG v2.0" at bounding box center [282, 183] width 255 height 22
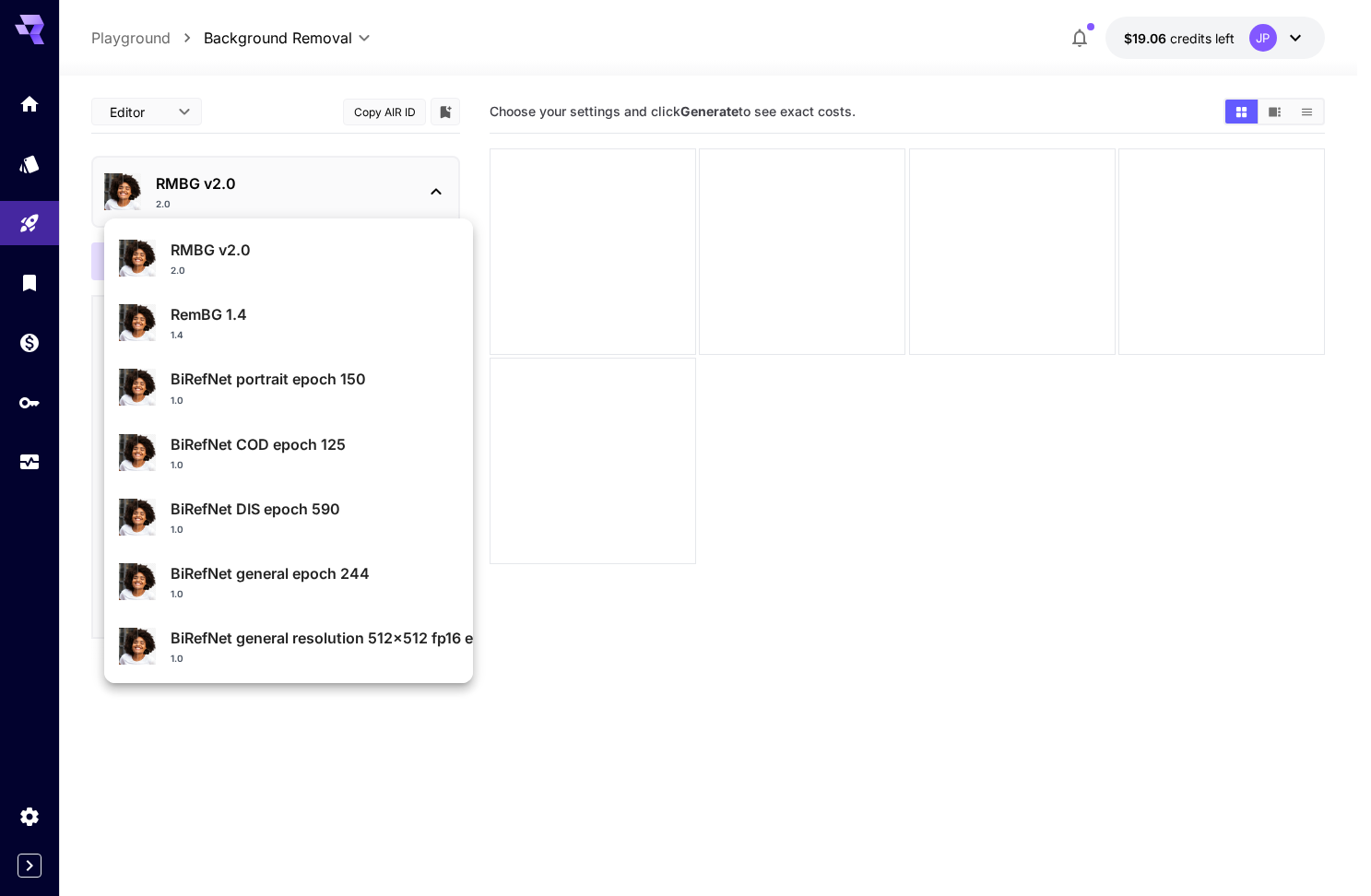
click at [815, 613] on div at bounding box center [685, 448] width 1371 height 896
